Goal: Task Accomplishment & Management: Complete application form

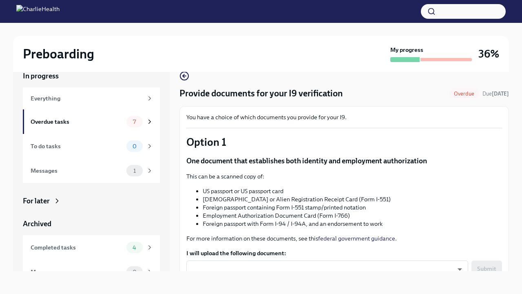
scroll to position [377, 0]
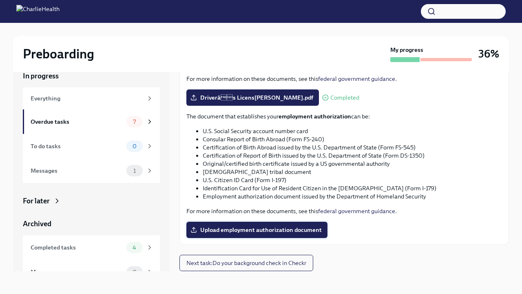
click at [250, 232] on span "Upload employment authorization document" at bounding box center [257, 229] width 130 height 8
click at [0, 0] on input "Upload employment authorization document" at bounding box center [0, 0] width 0 height 0
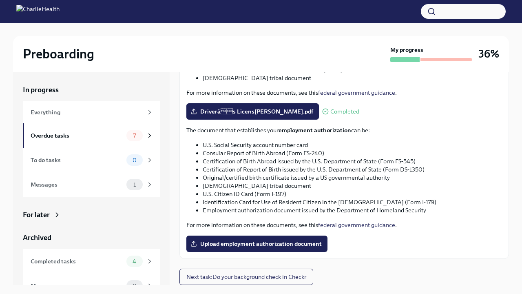
scroll to position [9, 0]
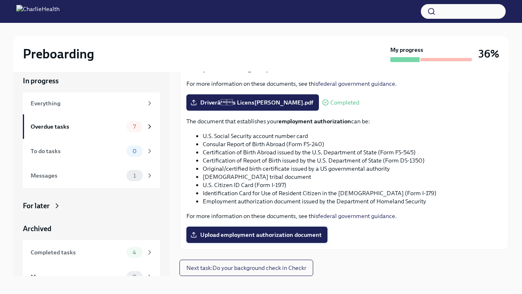
click at [263, 235] on span "Upload employment authorization document" at bounding box center [257, 234] width 130 height 8
click at [0, 0] on input "Upload employment authorization document" at bounding box center [0, 0] width 0 height 0
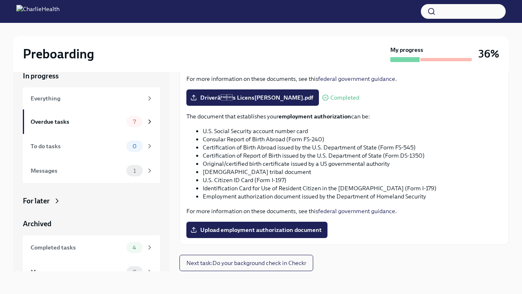
scroll to position [14, 0]
click at [241, 232] on span "Upload employment authorization document" at bounding box center [257, 229] width 130 height 8
click at [0, 0] on input "Upload employment authorization document" at bounding box center [0, 0] width 0 height 0
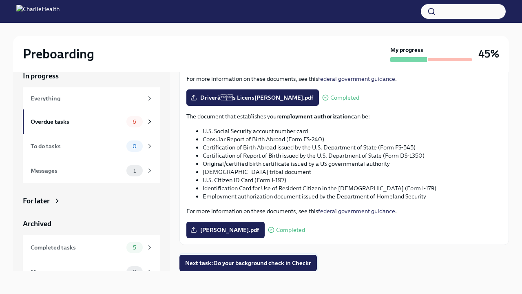
click at [255, 265] on span "Next task : Do your background check in Checkr" at bounding box center [248, 262] width 126 height 8
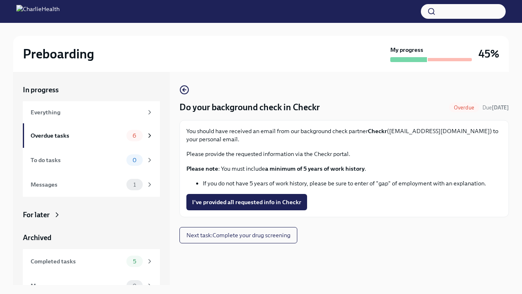
drag, startPoint x: 369, startPoint y: 131, endPoint x: 388, endPoint y: 132, distance: 18.8
click at [388, 131] on p "You should have received an email from our background check partner Checkr (sup…" at bounding box center [344, 135] width 316 height 16
copy p "Checkr"
